Goal: Task Accomplishment & Management: Manage account settings

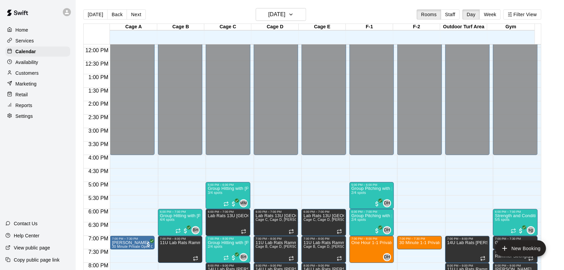
scroll to position [318, 0]
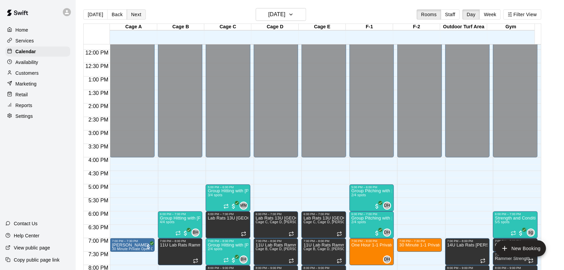
click at [135, 17] on button "Next" at bounding box center [136, 14] width 19 height 10
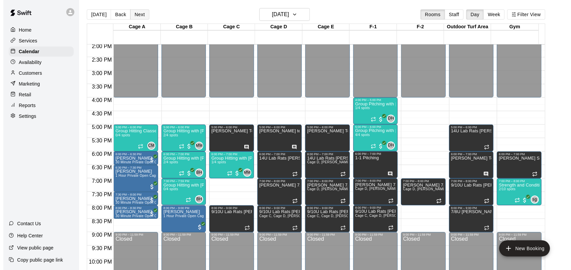
scroll to position [380, 0]
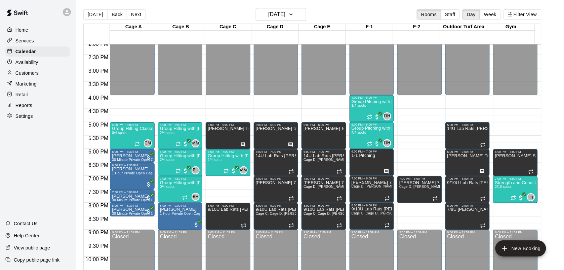
drag, startPoint x: 175, startPoint y: 187, endPoint x: 234, endPoint y: 188, distance: 59.2
click at [234, 188] on div "12:00 AM 12:30 AM 1:00 AM 1:30 AM 2:00 AM 2:30 AM 3:00 AM 3:30 AM 4:00 AM 4:30 …" at bounding box center [313, 160] width 458 height 233
click at [179, 183] on p "Group Hitting with [PERSON_NAME] (13+)" at bounding box center [180, 183] width 40 height 0
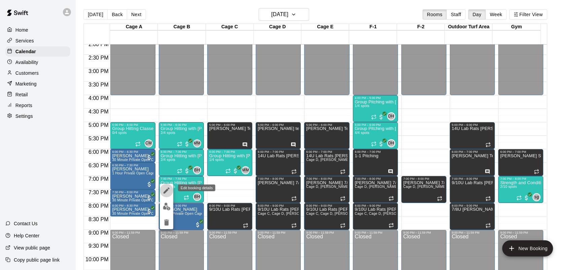
click at [164, 189] on icon "edit" at bounding box center [166, 190] width 8 height 8
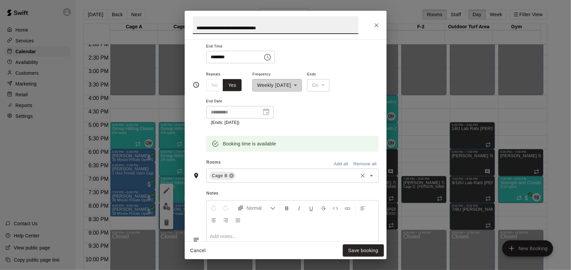
click at [231, 175] on icon at bounding box center [231, 175] width 5 height 5
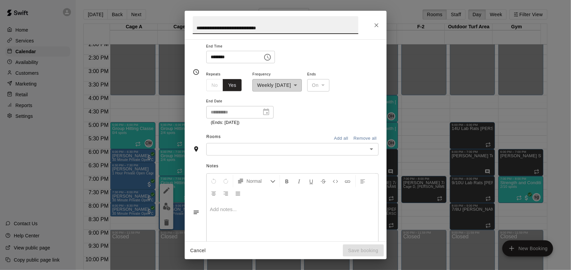
scroll to position [98, 0]
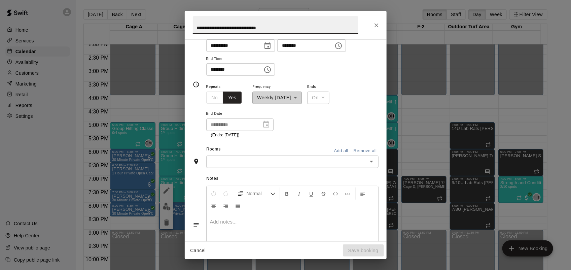
click at [248, 159] on input "text" at bounding box center [286, 161] width 157 height 8
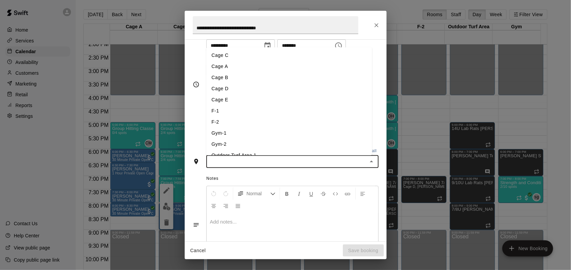
click at [221, 57] on li "Cage C" at bounding box center [289, 55] width 166 height 11
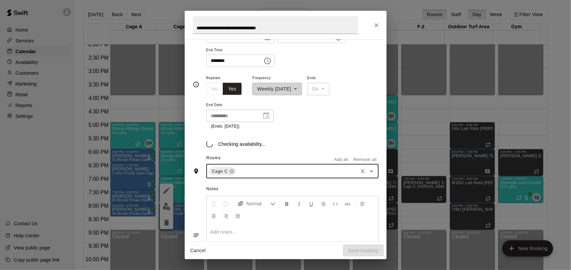
scroll to position [110, 0]
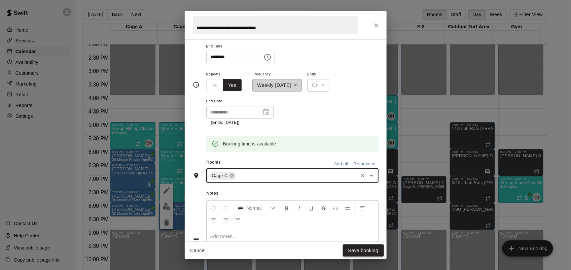
click at [369, 251] on button "Save booking" at bounding box center [363, 250] width 41 height 12
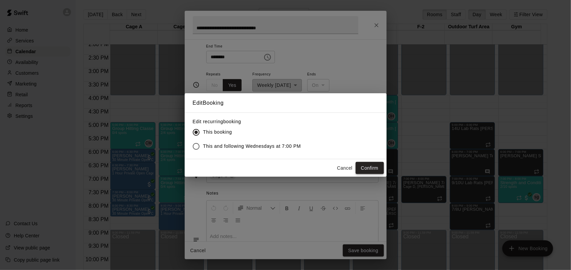
click at [368, 173] on button "Confirm" at bounding box center [370, 168] width 28 height 12
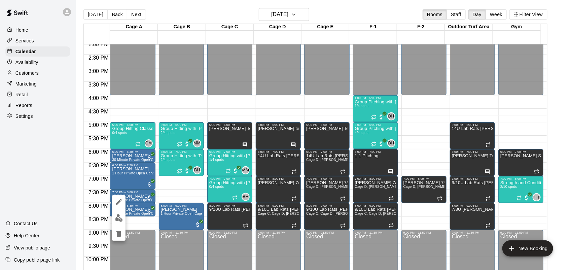
click at [140, 197] on div at bounding box center [285, 135] width 571 height 270
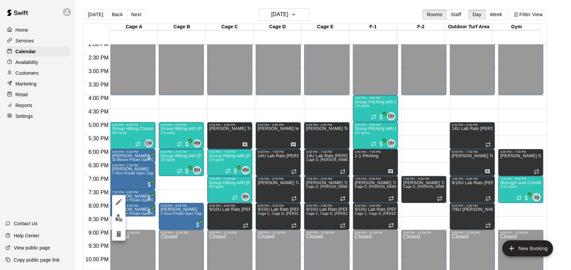
click at [144, 192] on div at bounding box center [285, 135] width 571 height 270
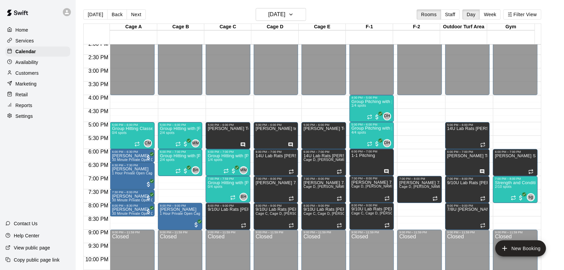
drag, startPoint x: 136, startPoint y: 195, endPoint x: 183, endPoint y: 196, distance: 47.8
click at [183, 196] on div "12:00 AM 12:30 AM 1:00 AM 1:30 AM 2:00 AM 2:30 AM 3:00 AM 3:30 AM 4:00 AM 4:30 …" at bounding box center [313, 160] width 458 height 233
drag, startPoint x: 124, startPoint y: 196, endPoint x: 176, endPoint y: 201, distance: 52.4
click at [190, 199] on div "12:00 AM 12:30 AM 1:00 AM 1:30 AM 2:00 AM 2:30 AM 3:00 AM 3:30 AM 4:00 AM 4:30 …" at bounding box center [313, 160] width 458 height 233
click at [125, 196] on p "[PERSON_NAME]" at bounding box center [132, 196] width 40 height 0
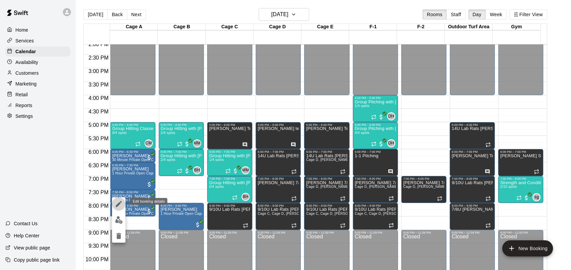
click at [120, 201] on icon "edit" at bounding box center [119, 204] width 8 height 8
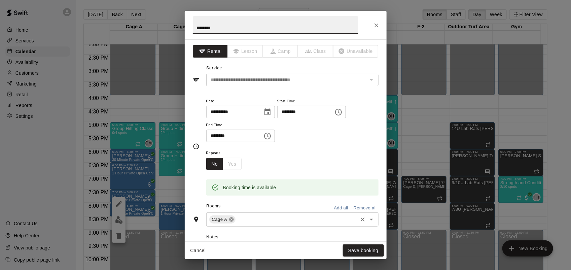
click at [232, 221] on icon at bounding box center [231, 219] width 4 height 4
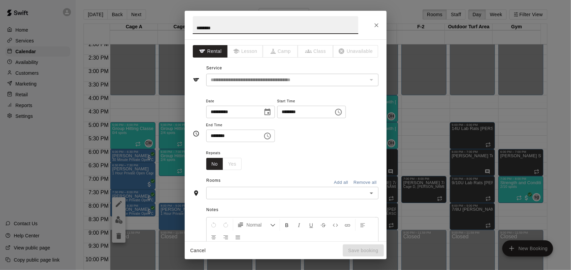
click at [240, 195] on input "text" at bounding box center [286, 193] width 157 height 8
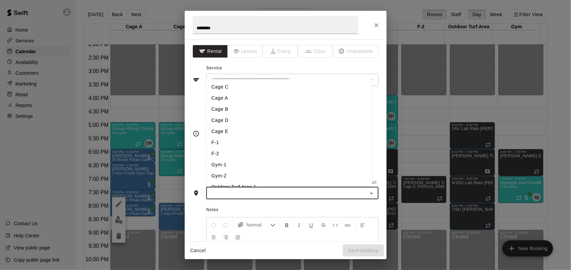
click at [228, 105] on li "Cage B" at bounding box center [289, 109] width 166 height 11
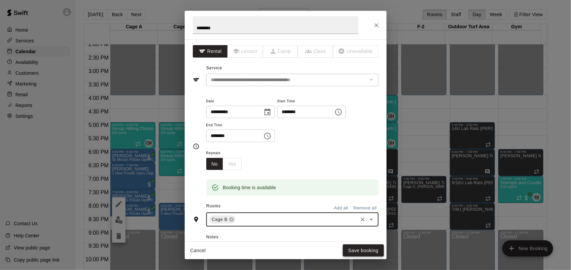
click at [375, 250] on button "Save booking" at bounding box center [363, 250] width 41 height 12
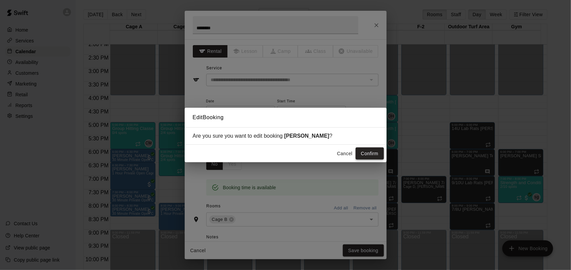
click at [369, 152] on button "Confirm" at bounding box center [370, 153] width 28 height 12
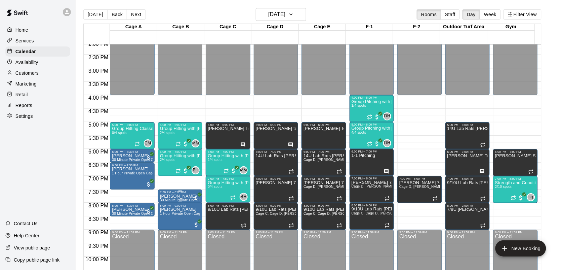
drag, startPoint x: 135, startPoint y: 210, endPoint x: 185, endPoint y: 190, distance: 54.0
click at [185, 190] on div "12:00 AM 12:30 AM 1:00 AM 1:30 AM 2:00 AM 2:30 AM 3:00 AM 3:30 AM 4:00 AM 4:30 …" at bounding box center [313, 160] width 458 height 233
click at [136, 213] on span "30 Minute Private Open Cage (Softball/Baseball)" at bounding box center [151, 214] width 78 height 4
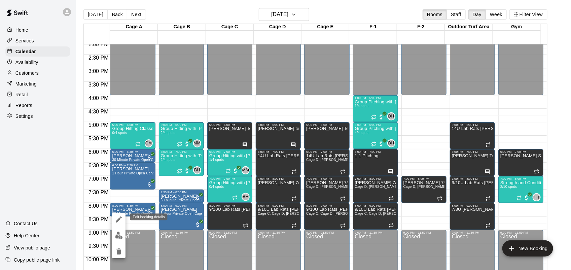
click at [121, 219] on icon "edit" at bounding box center [119, 219] width 8 height 8
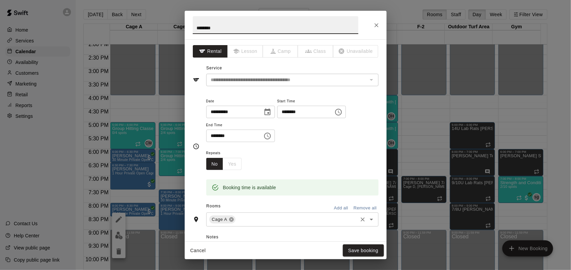
click at [231, 219] on icon at bounding box center [231, 219] width 4 height 4
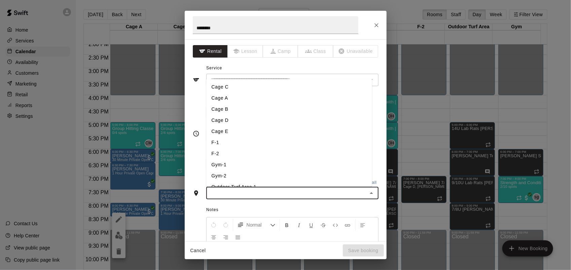
click at [240, 197] on input "text" at bounding box center [286, 193] width 157 height 8
click at [228, 156] on li "F-2" at bounding box center [289, 153] width 166 height 11
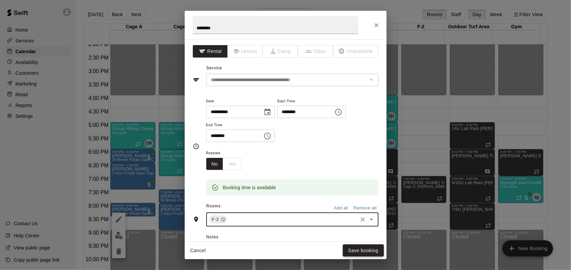
click at [365, 251] on button "Save booking" at bounding box center [363, 250] width 41 height 12
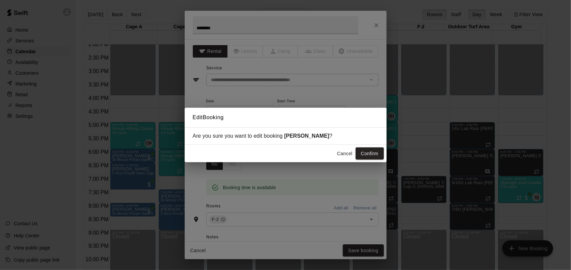
click at [373, 151] on button "Confirm" at bounding box center [370, 153] width 28 height 12
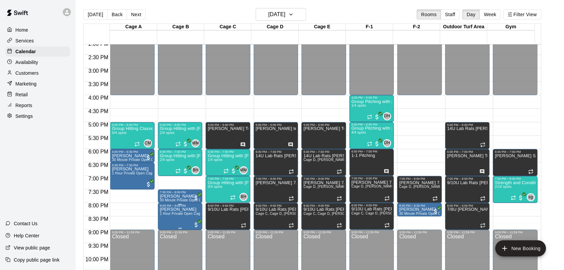
click at [182, 209] on p "[PERSON_NAME]" at bounding box center [180, 209] width 40 height 0
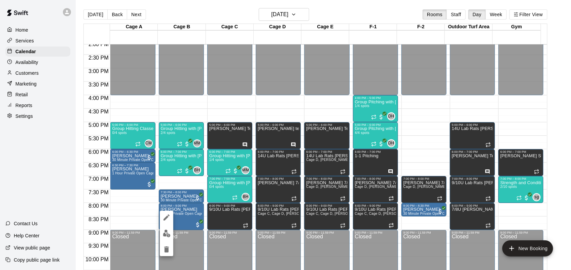
click at [198, 212] on div at bounding box center [285, 135] width 571 height 270
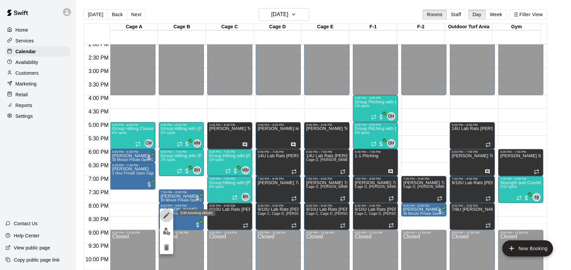
click at [167, 218] on icon "edit" at bounding box center [166, 215] width 8 height 8
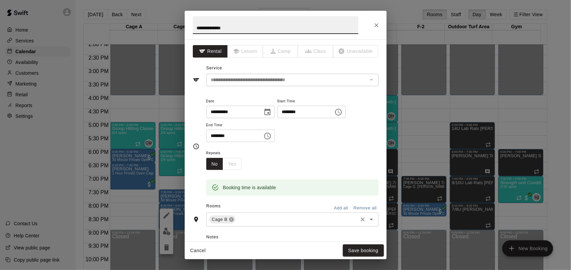
click at [229, 219] on icon at bounding box center [231, 219] width 4 height 4
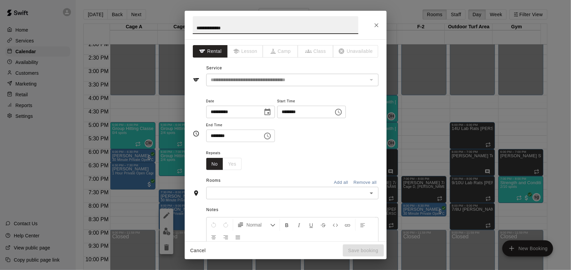
click at [231, 194] on input "text" at bounding box center [286, 193] width 157 height 8
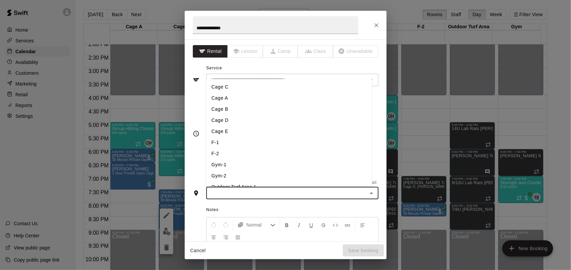
click at [219, 98] on li "Cage A" at bounding box center [289, 98] width 166 height 11
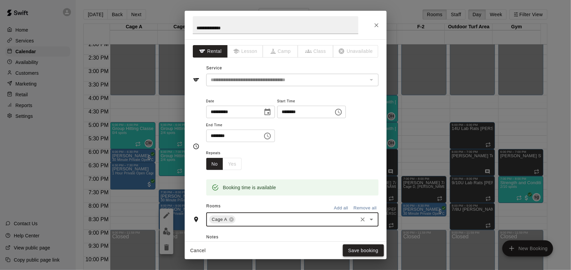
click at [366, 246] on button "Save booking" at bounding box center [363, 250] width 41 height 12
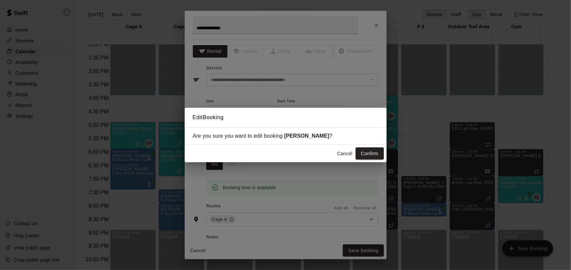
click at [362, 146] on div "Cancel Confirm" at bounding box center [286, 154] width 202 height 18
click at [365, 151] on button "Confirm" at bounding box center [370, 153] width 28 height 12
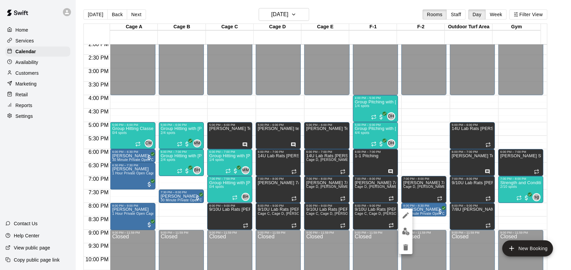
click at [404, 213] on icon "edit" at bounding box center [406, 215] width 8 height 8
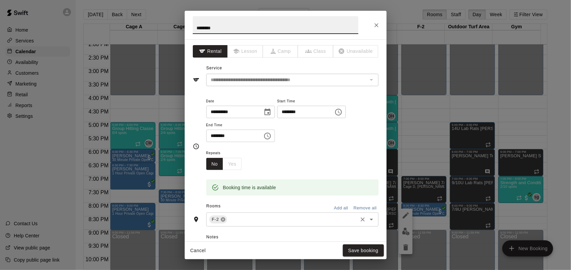
click at [221, 218] on icon at bounding box center [223, 219] width 4 height 4
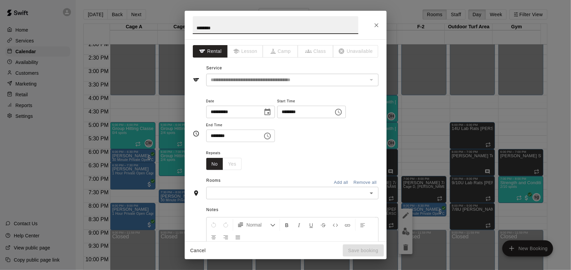
click at [230, 187] on div "​" at bounding box center [292, 193] width 172 height 12
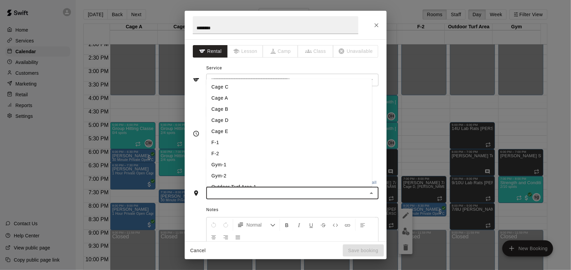
click at [228, 111] on li "Cage B" at bounding box center [289, 109] width 166 height 11
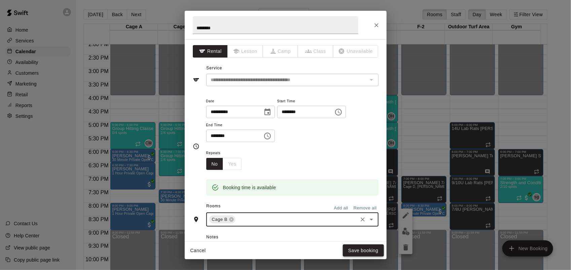
click at [361, 248] on button "Save booking" at bounding box center [363, 250] width 41 height 12
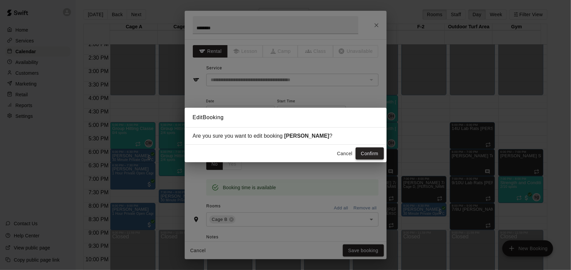
click at [366, 157] on button "Confirm" at bounding box center [370, 153] width 28 height 12
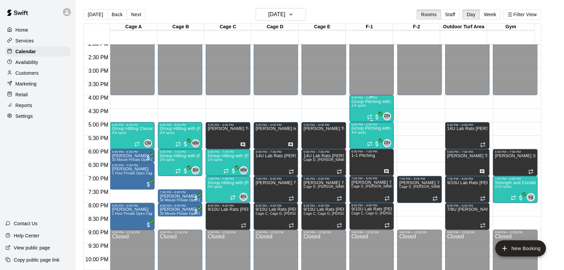
click at [355, 114] on div "Group Pitching with [PERSON_NAME] 1/4 spots" at bounding box center [372, 235] width 40 height 270
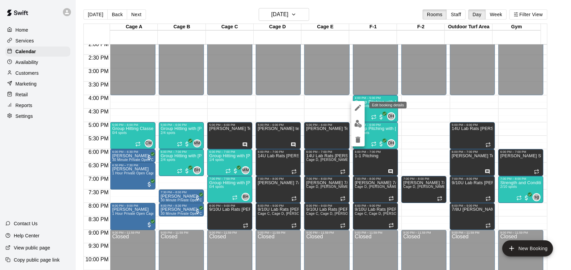
click at [359, 104] on icon "edit" at bounding box center [358, 108] width 8 height 8
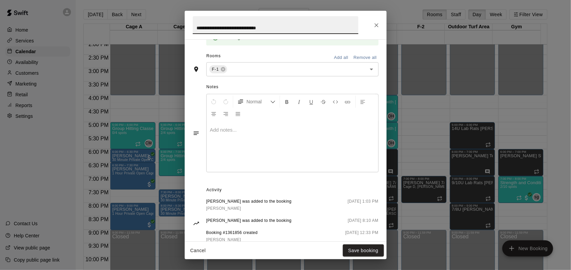
scroll to position [236, 0]
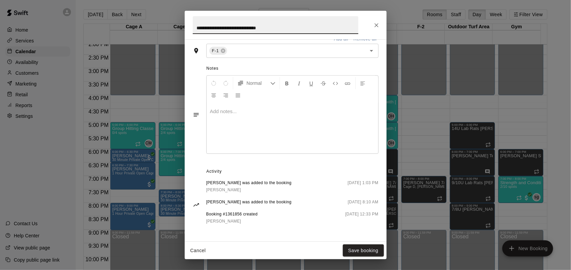
click at [373, 22] on button "Close" at bounding box center [376, 25] width 12 height 12
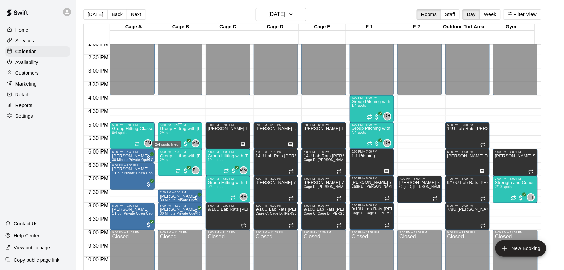
click at [175, 133] on span "2/4 spots" at bounding box center [167, 133] width 15 height 4
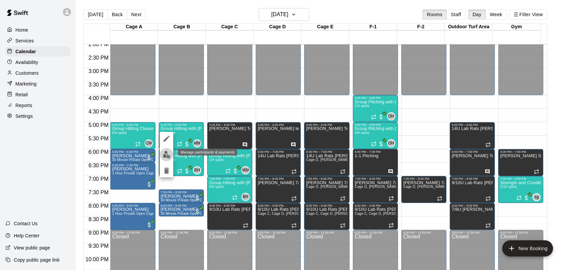
click at [170, 152] on img "edit" at bounding box center [167, 155] width 8 height 8
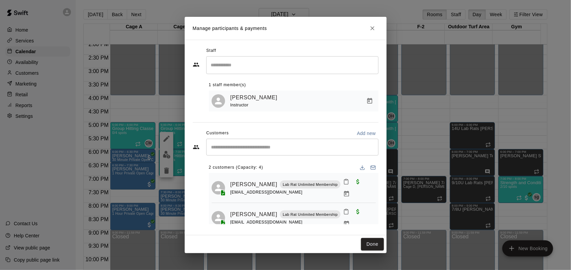
click at [373, 32] on icon "Close" at bounding box center [372, 28] width 7 height 7
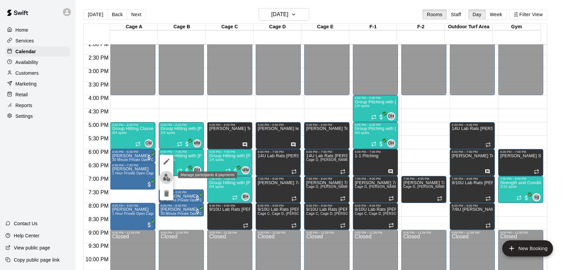
click at [167, 177] on img "edit" at bounding box center [167, 178] width 8 height 8
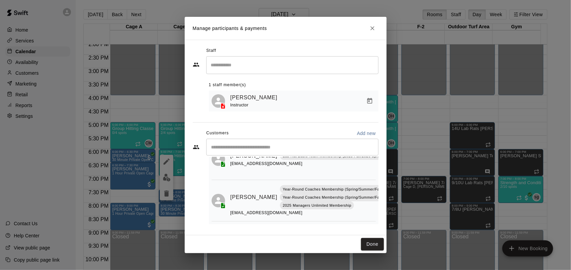
scroll to position [0, 0]
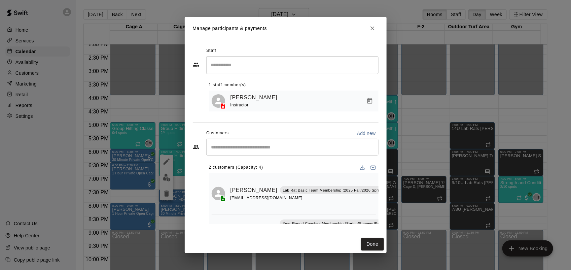
click at [379, 243] on button "Done" at bounding box center [372, 244] width 23 height 12
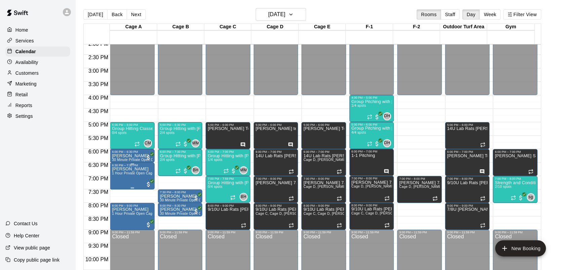
drag, startPoint x: 128, startPoint y: 204, endPoint x: 128, endPoint y: 188, distance: 16.5
drag, startPoint x: 135, startPoint y: 220, endPoint x: 138, endPoint y: 192, distance: 27.5
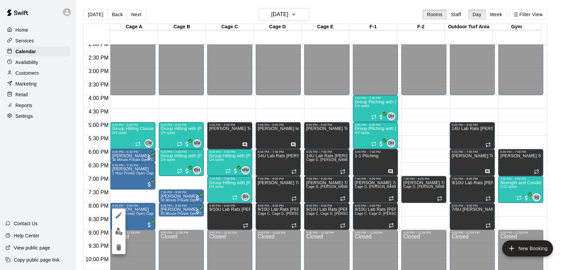
click at [139, 188] on div at bounding box center [285, 135] width 571 height 270
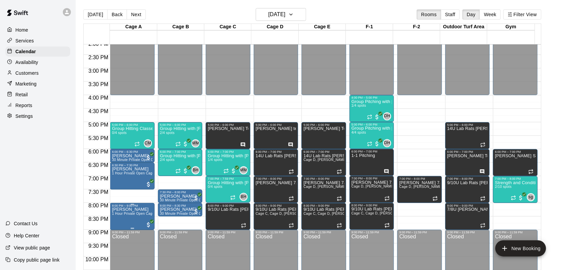
click at [131, 214] on span "1 Hour Private Open Cage (Baseball/Softball)" at bounding box center [148, 214] width 73 height 4
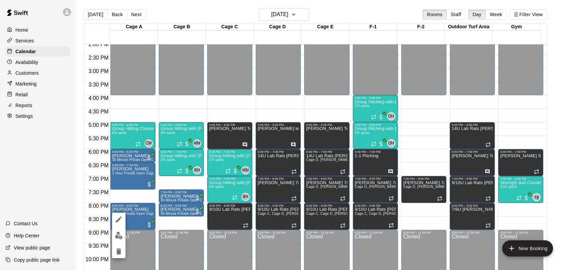
drag, startPoint x: 130, startPoint y: 214, endPoint x: 131, endPoint y: 220, distance: 6.7
click at [131, 220] on div at bounding box center [285, 135] width 571 height 270
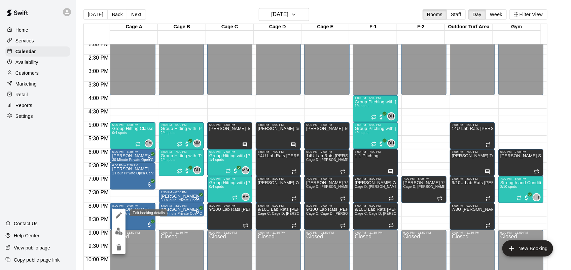
click at [121, 216] on icon "edit" at bounding box center [119, 215] width 8 height 8
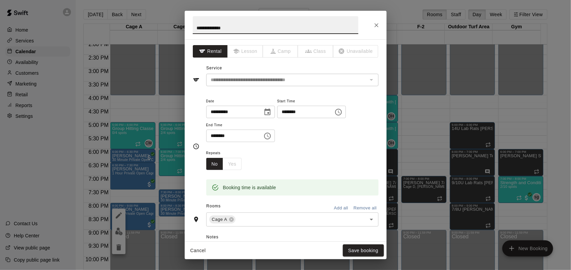
click at [294, 109] on input "********" at bounding box center [303, 112] width 52 height 12
type input "********"
click at [211, 133] on input "********" at bounding box center [232, 136] width 52 height 12
type input "********"
click at [365, 249] on button "Save booking" at bounding box center [363, 250] width 41 height 12
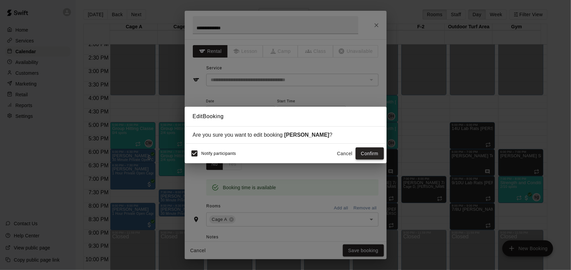
click at [374, 158] on button "Confirm" at bounding box center [370, 153] width 28 height 12
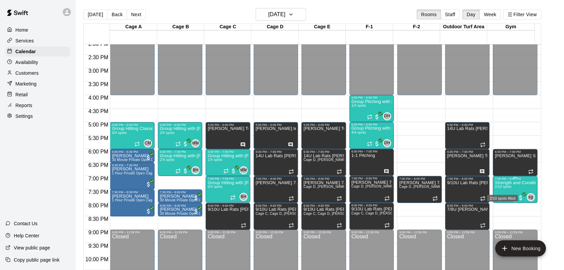
click at [500, 188] on span "2/10 spots" at bounding box center [503, 187] width 16 height 4
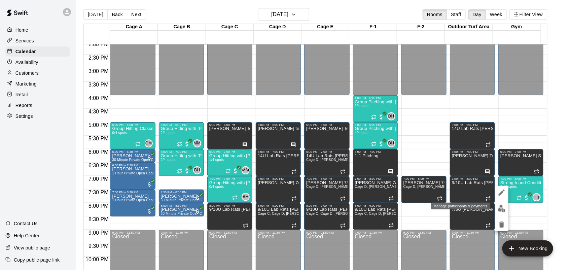
click at [503, 212] on button "edit" at bounding box center [501, 208] width 13 height 13
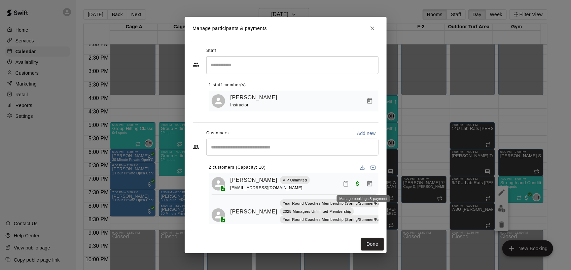
click at [367, 182] on icon "Manage bookings & payment" at bounding box center [369, 183] width 5 height 6
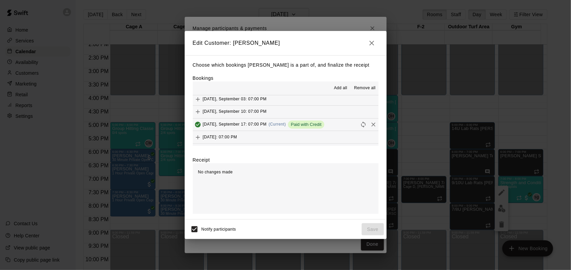
scroll to position [73, 0]
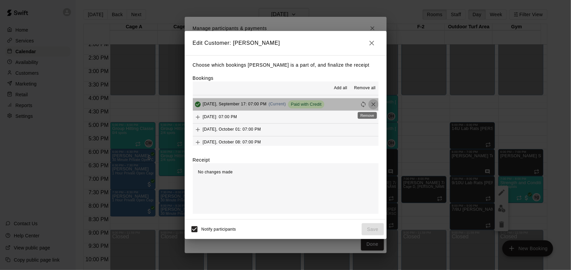
click at [370, 105] on icon "Remove" at bounding box center [373, 104] width 7 height 7
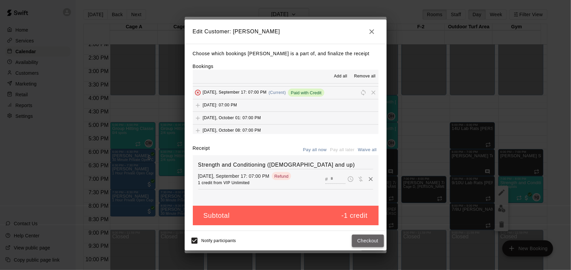
click at [374, 243] on button "Checkout" at bounding box center [368, 240] width 32 height 12
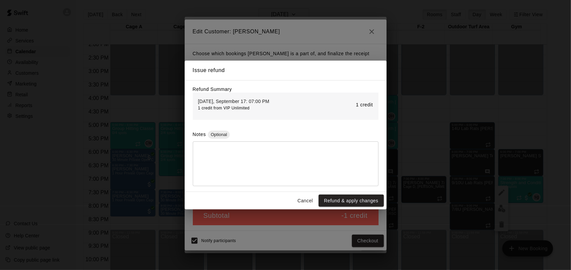
click at [358, 197] on button "Refund & apply changes" at bounding box center [351, 200] width 65 height 12
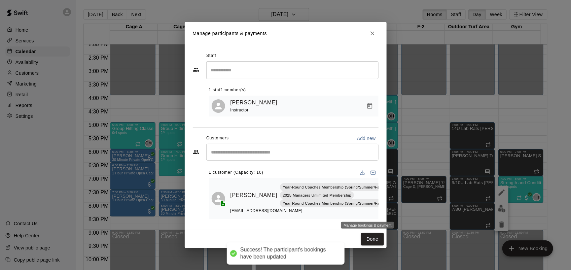
click at [388, 212] on icon "Manage bookings & payment" at bounding box center [391, 210] width 7 height 7
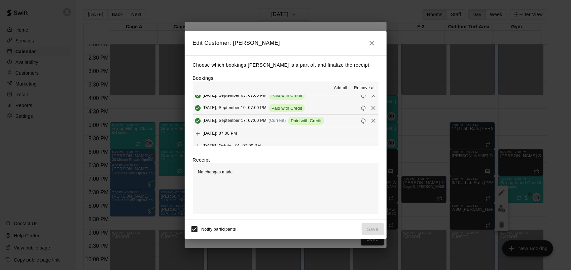
scroll to position [42, 0]
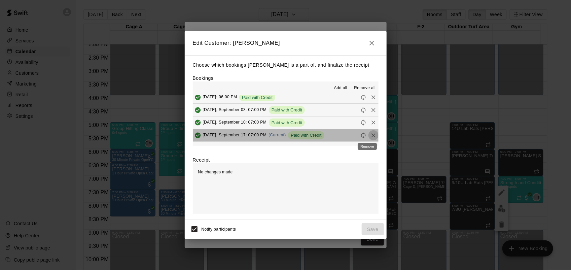
click at [371, 137] on icon "Remove" at bounding box center [373, 135] width 4 height 4
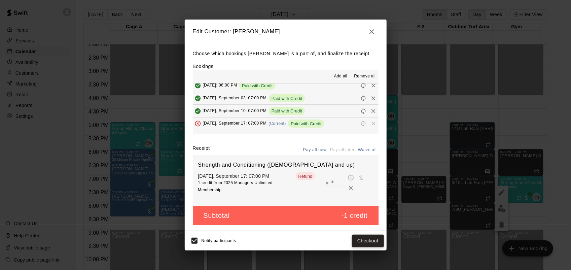
click at [368, 243] on button "Checkout" at bounding box center [368, 240] width 32 height 12
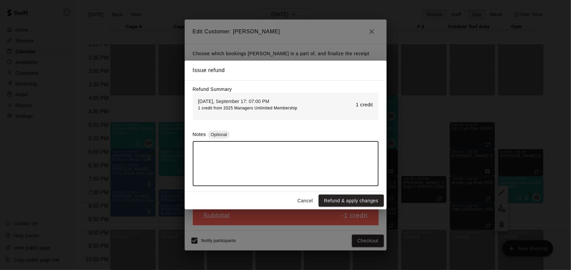
click at [324, 153] on textarea at bounding box center [285, 164] width 176 height 34
type textarea "**********"
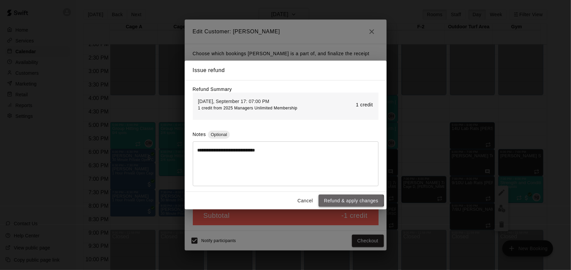
click at [344, 202] on button "Refund & apply changes" at bounding box center [351, 200] width 65 height 12
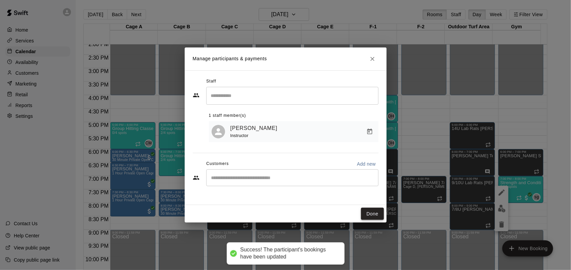
click at [373, 211] on button "Done" at bounding box center [372, 214] width 23 height 12
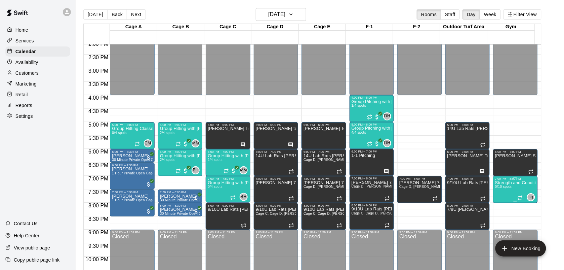
click at [514, 202] on div at bounding box center [515, 201] width 3 height 1
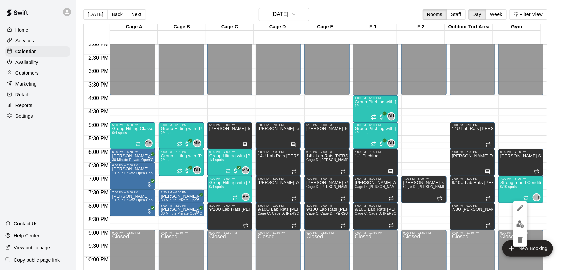
click at [512, 192] on div at bounding box center [285, 135] width 571 height 270
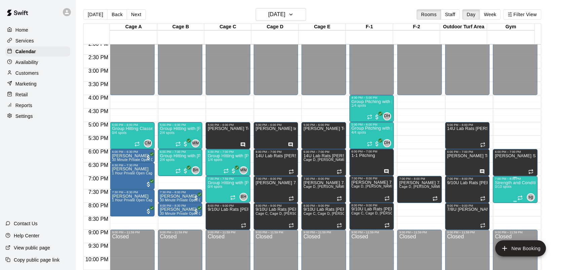
click at [504, 183] on p "Strength and Conditioning ([DEMOGRAPHIC_DATA] and up)" at bounding box center [515, 183] width 40 height 0
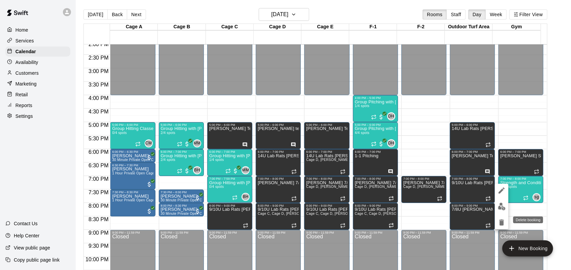
click at [502, 221] on icon "delete" at bounding box center [501, 222] width 5 height 6
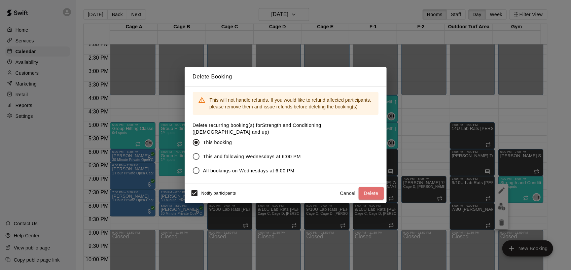
click at [372, 194] on button "Delete" at bounding box center [371, 193] width 25 height 12
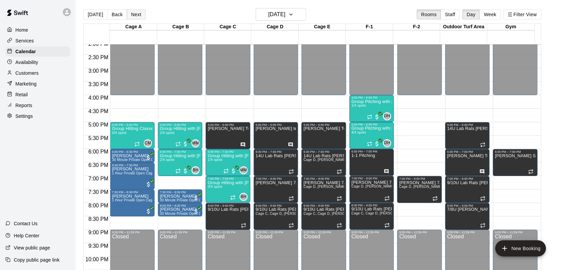
click at [133, 14] on button "Next" at bounding box center [136, 14] width 19 height 10
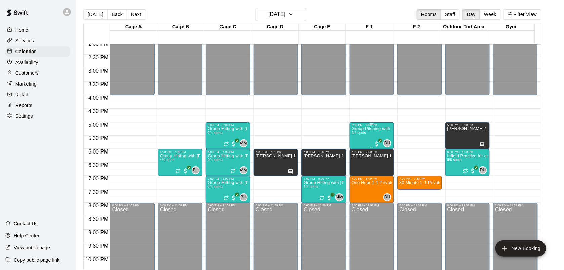
click at [368, 143] on div "Group Pitching with [PERSON_NAME] 4/4 spots" at bounding box center [372, 261] width 40 height 270
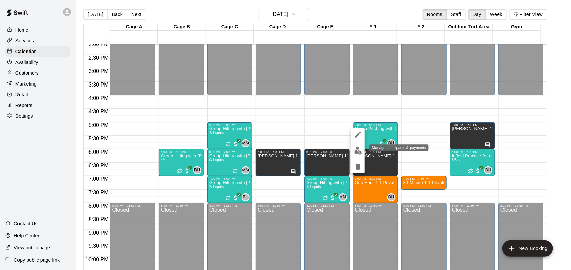
click at [361, 152] on img "edit" at bounding box center [358, 151] width 8 height 8
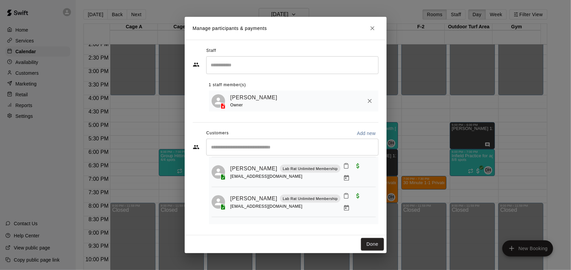
scroll to position [84, 0]
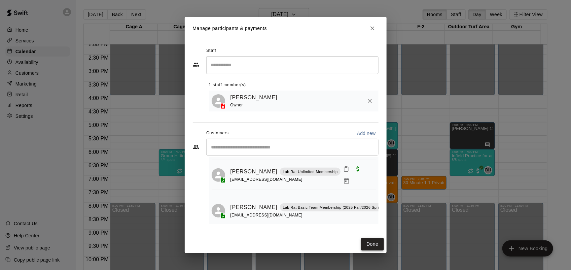
drag, startPoint x: 379, startPoint y: 246, endPoint x: 382, endPoint y: 242, distance: 4.3
click at [379, 246] on button "Done" at bounding box center [372, 244] width 23 height 12
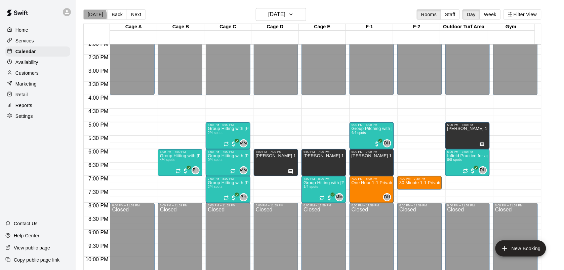
click at [91, 15] on button "[DATE]" at bounding box center [95, 14] width 24 height 10
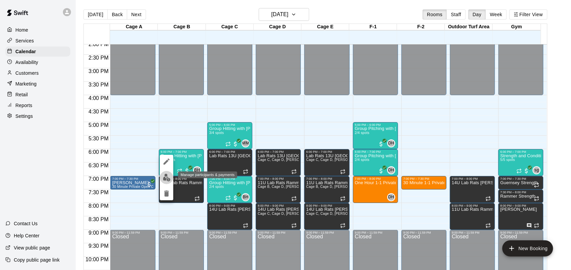
click at [167, 179] on img "edit" at bounding box center [167, 178] width 8 height 8
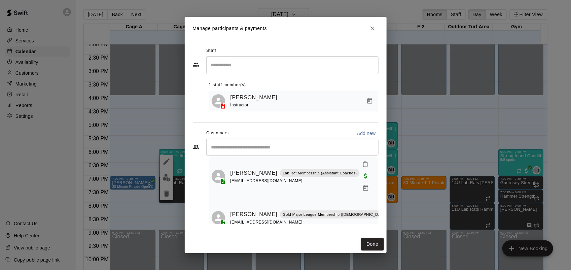
scroll to position [113, 0]
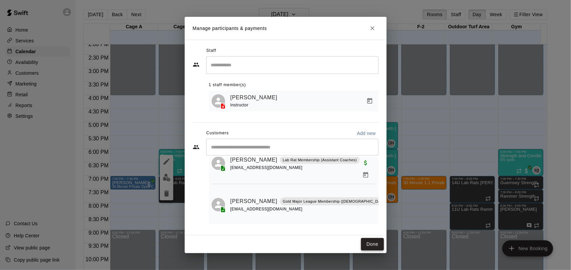
click at [374, 240] on button "Done" at bounding box center [372, 244] width 23 height 12
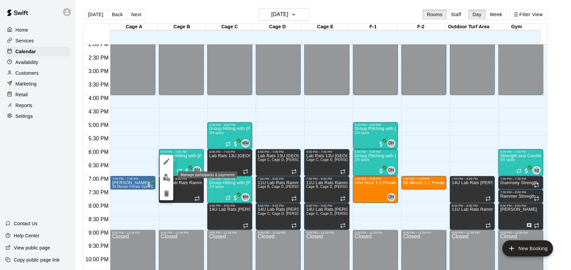
click at [166, 179] on img "edit" at bounding box center [167, 178] width 8 height 8
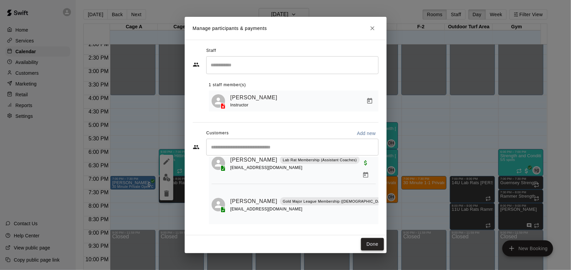
click at [383, 249] on div "Done" at bounding box center [286, 244] width 202 height 18
click at [373, 247] on button "Done" at bounding box center [372, 244] width 23 height 12
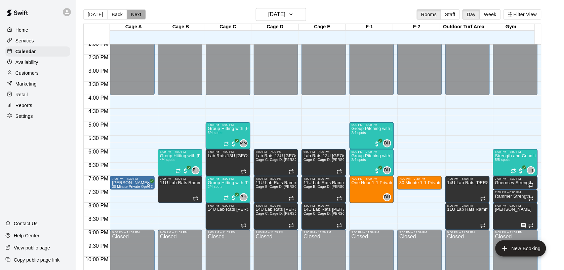
click at [133, 13] on button "Next" at bounding box center [136, 14] width 19 height 10
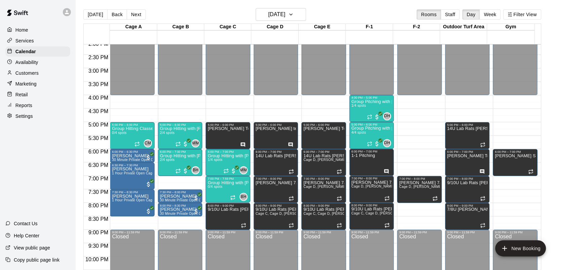
drag, startPoint x: 223, startPoint y: 162, endPoint x: 396, endPoint y: 167, distance: 173.3
click at [419, 162] on div "12:00 AM 12:30 AM 1:00 AM 1:30 AM 2:00 AM 2:30 AM 3:00 AM 3:30 AM 4:00 AM 4:30 …" at bounding box center [313, 160] width 458 height 233
click at [214, 161] on span "1/4 spots" at bounding box center [215, 160] width 15 height 4
click at [214, 162] on icon "edit" at bounding box center [214, 165] width 8 height 8
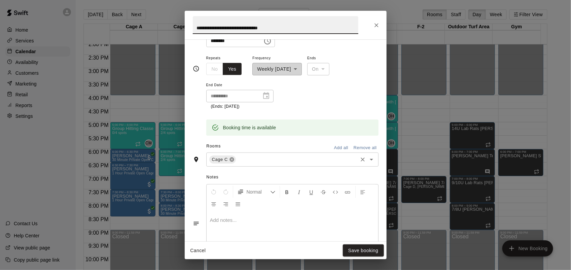
click at [231, 158] on icon at bounding box center [231, 159] width 5 height 5
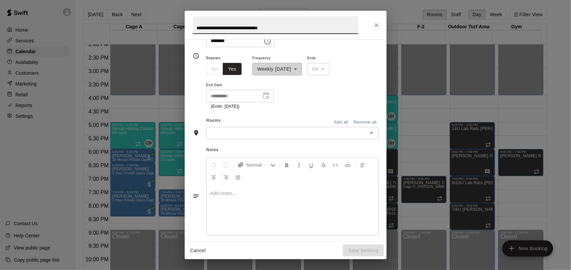
scroll to position [113, 0]
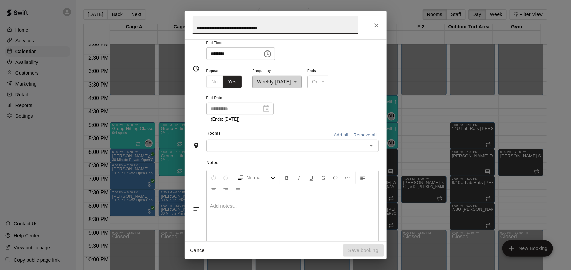
click at [226, 142] on input "text" at bounding box center [286, 146] width 157 height 8
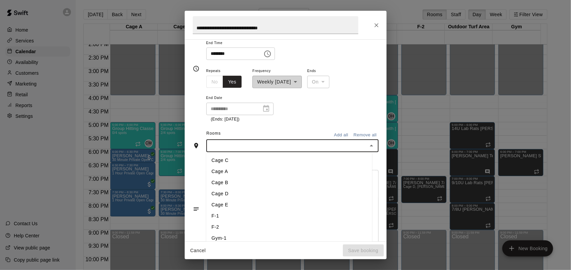
click at [216, 228] on li "F-2" at bounding box center [289, 226] width 166 height 11
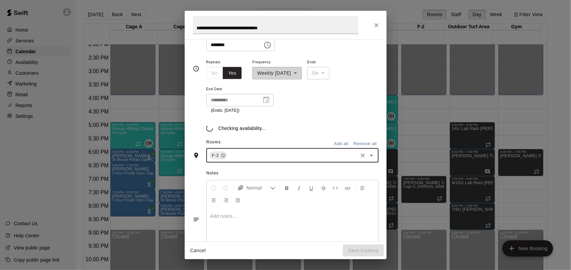
scroll to position [126, 0]
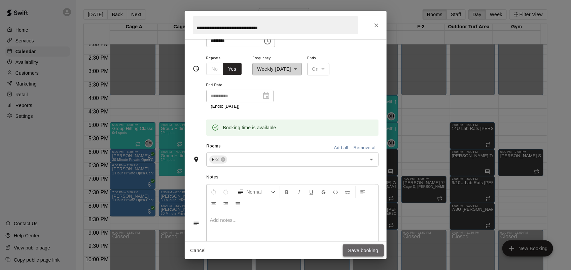
click at [375, 244] on button "Save booking" at bounding box center [363, 250] width 41 height 12
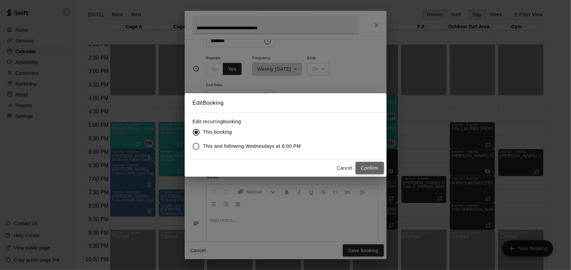
click at [370, 166] on button "Confirm" at bounding box center [370, 168] width 28 height 12
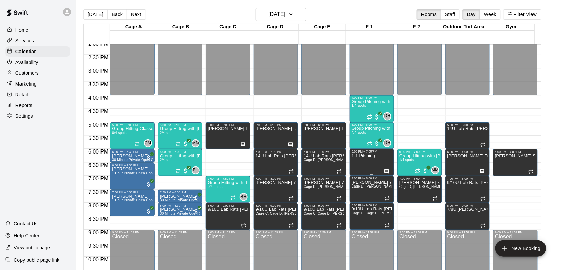
drag, startPoint x: 368, startPoint y: 167, endPoint x: 381, endPoint y: 160, distance: 14.7
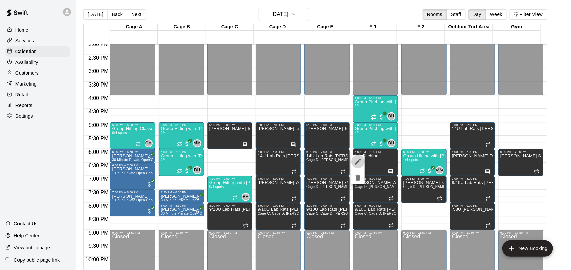
click at [362, 163] on icon "edit" at bounding box center [358, 161] width 8 height 8
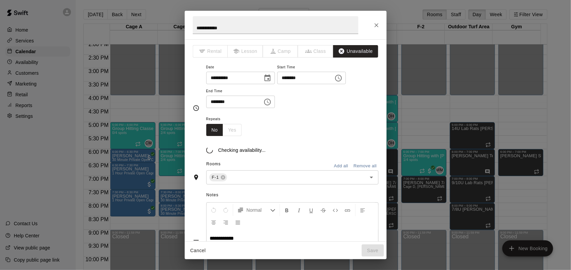
scroll to position [8, 0]
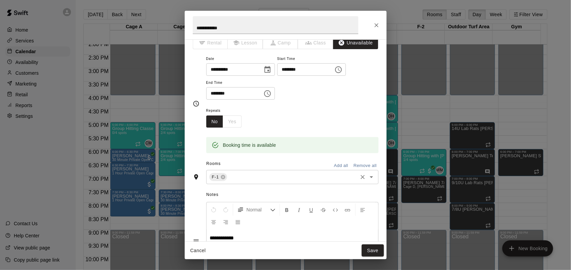
click at [223, 174] on div "F-1" at bounding box center [218, 177] width 18 height 8
click at [221, 176] on icon at bounding box center [223, 177] width 4 height 4
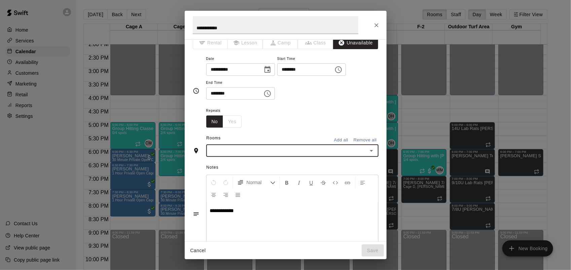
click at [232, 156] on div "​" at bounding box center [292, 150] width 172 height 12
click at [222, 167] on li "Cage C" at bounding box center [289, 165] width 166 height 11
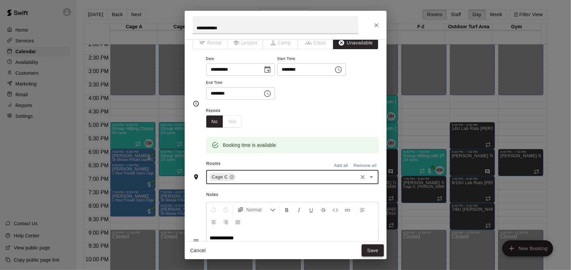
click at [379, 255] on button "Save" at bounding box center [373, 250] width 22 height 12
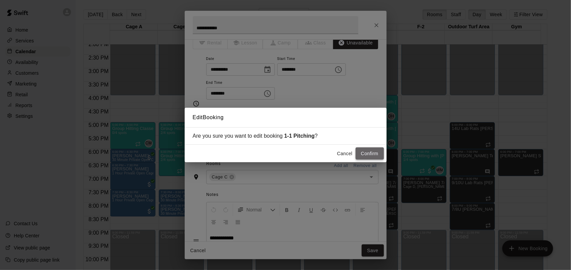
click at [366, 155] on button "Confirm" at bounding box center [370, 153] width 28 height 12
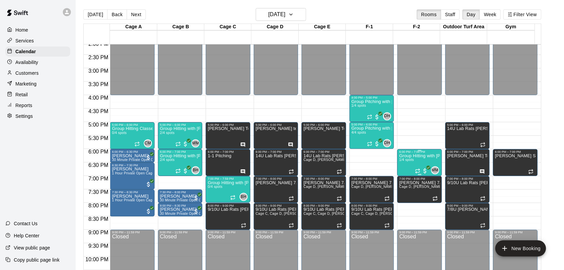
click at [401, 156] on p "Group Hitting with [PERSON_NAME] (13+)" at bounding box center [420, 156] width 40 height 0
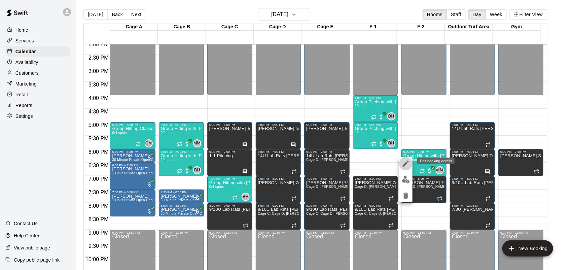
click at [405, 161] on icon "edit" at bounding box center [406, 163] width 8 height 8
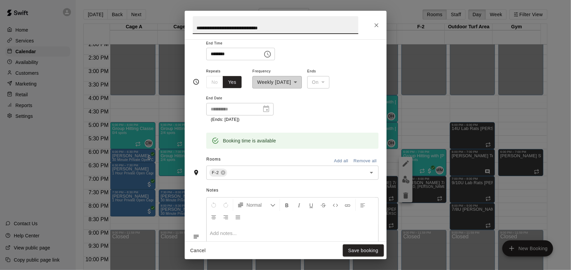
scroll to position [126, 0]
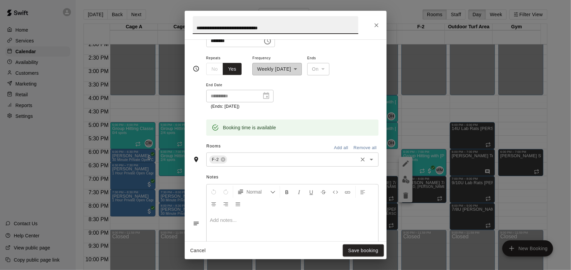
click at [219, 155] on div "F-2" at bounding box center [218, 159] width 18 height 8
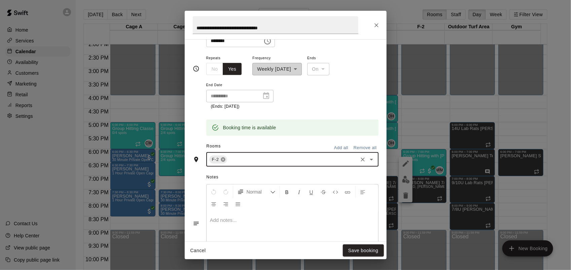
click at [224, 160] on icon at bounding box center [223, 159] width 4 height 4
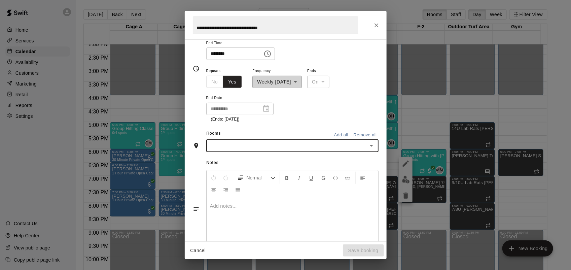
click at [224, 146] on input "text" at bounding box center [286, 146] width 157 height 8
click at [230, 212] on li "F-1" at bounding box center [289, 215] width 166 height 11
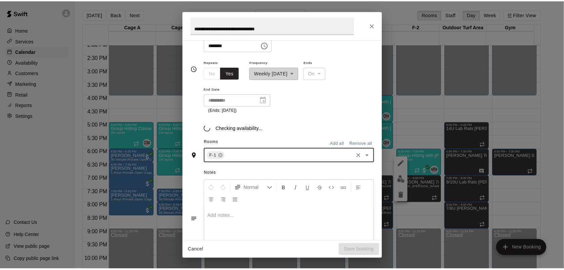
scroll to position [126, 0]
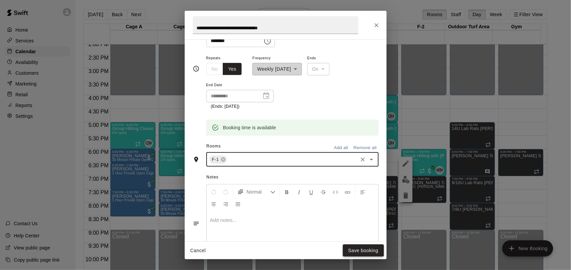
click at [359, 250] on button "Save booking" at bounding box center [363, 250] width 41 height 12
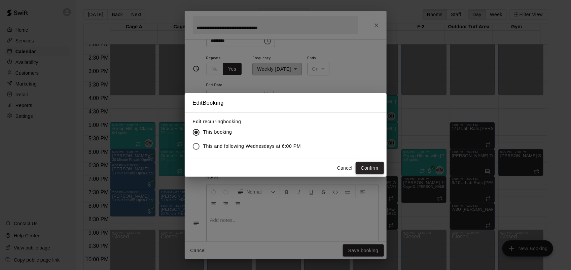
click at [367, 166] on button "Confirm" at bounding box center [370, 168] width 28 height 12
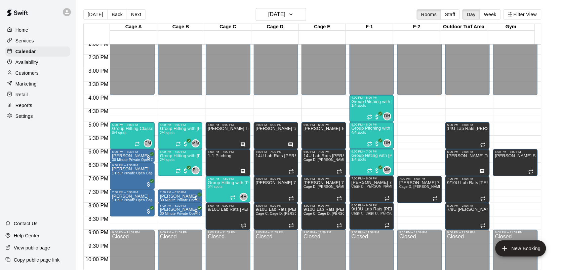
click at [24, 75] on p "Customers" at bounding box center [26, 73] width 23 height 7
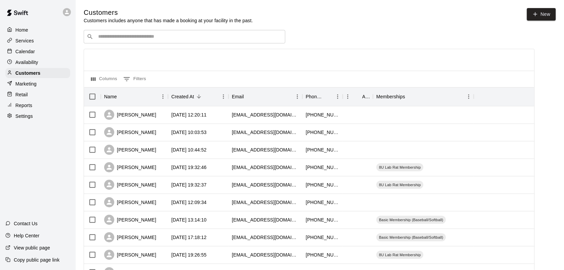
click at [139, 38] on input "Search customers by name or email" at bounding box center [189, 36] width 186 height 7
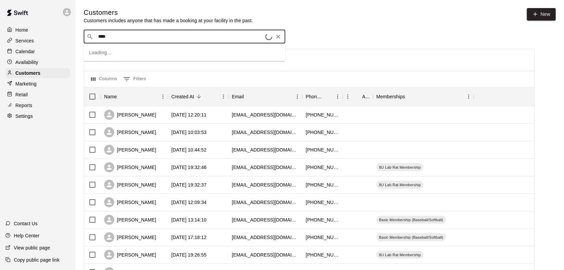
type input "*****"
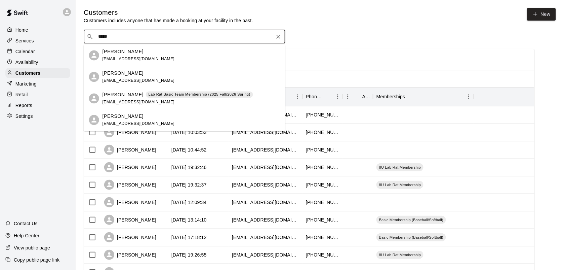
click at [159, 93] on p "Lab Rat Basic Team Membership (2025 Fall/2026 Spring)" at bounding box center [200, 95] width 102 height 6
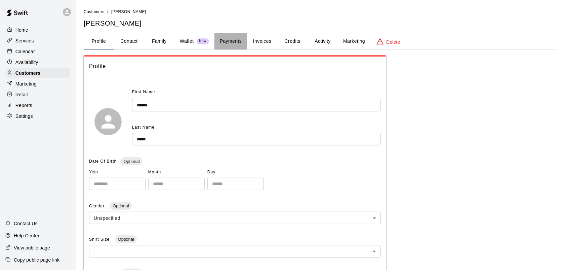
click at [238, 39] on button "Payments" at bounding box center [231, 41] width 33 height 16
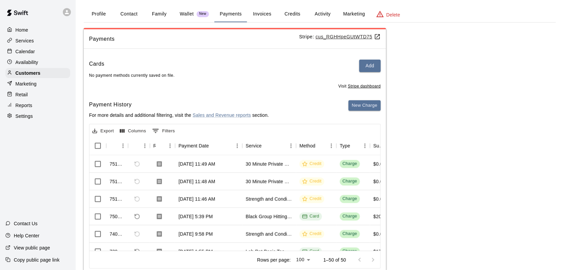
scroll to position [42, 0]
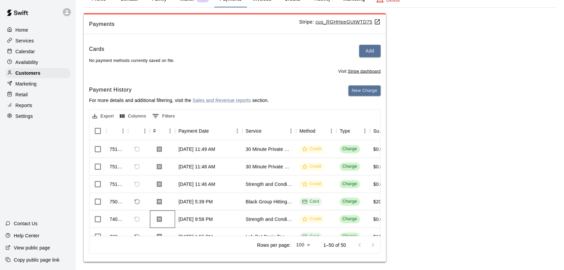
click at [165, 223] on div at bounding box center [162, 218] width 25 height 17
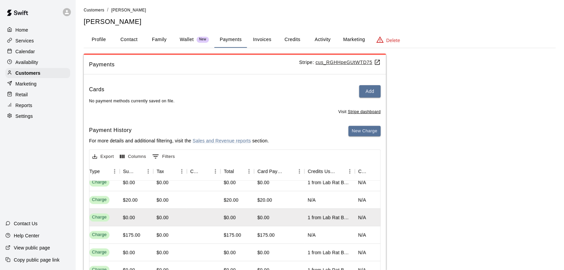
scroll to position [0, 0]
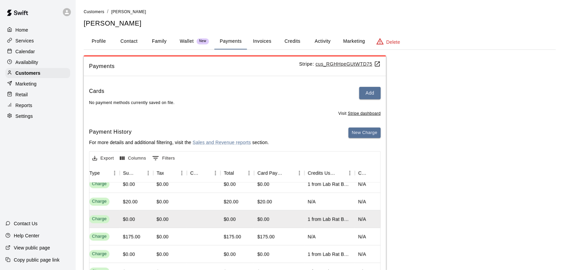
click at [96, 42] on button "Profile" at bounding box center [99, 41] width 30 height 16
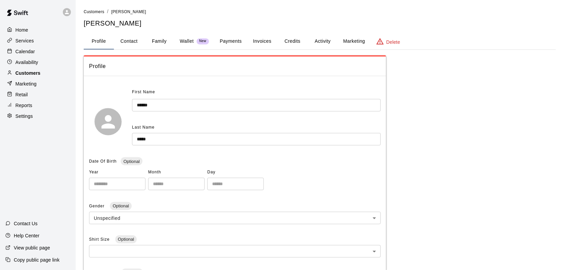
click at [29, 78] on div "Customers" at bounding box center [37, 73] width 65 height 10
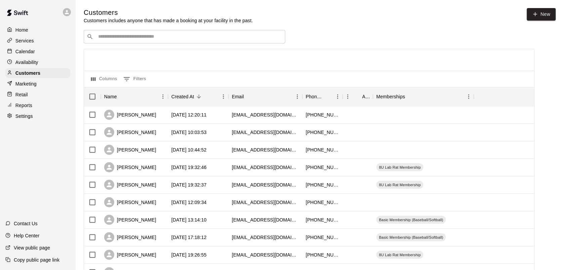
click at [22, 49] on p "Calendar" at bounding box center [25, 51] width 20 height 7
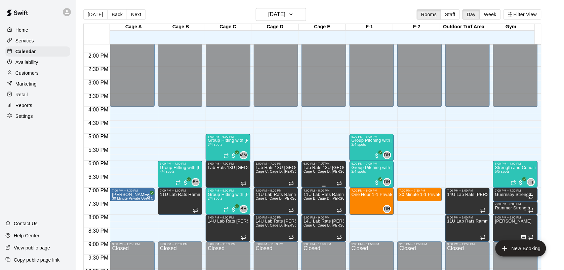
scroll to position [379, 0]
